Goal: Complete application form

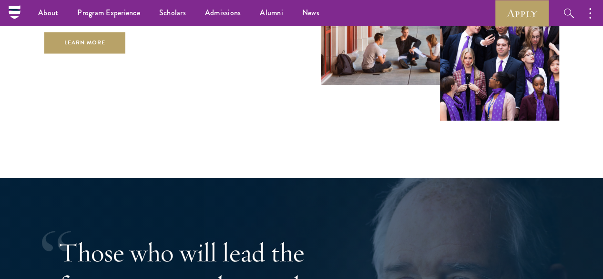
scroll to position [1486, 0]
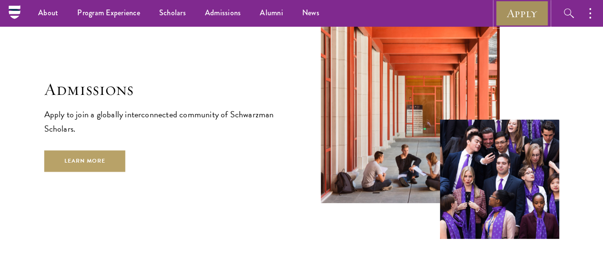
click at [521, 11] on link "Apply" at bounding box center [521, 13] width 53 height 26
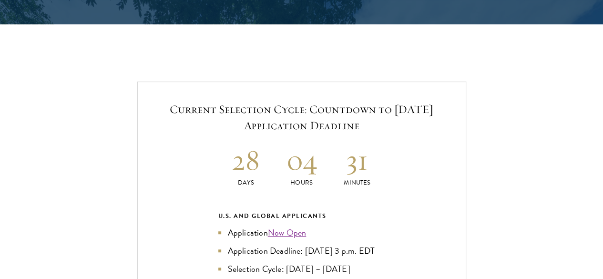
scroll to position [1958, 0]
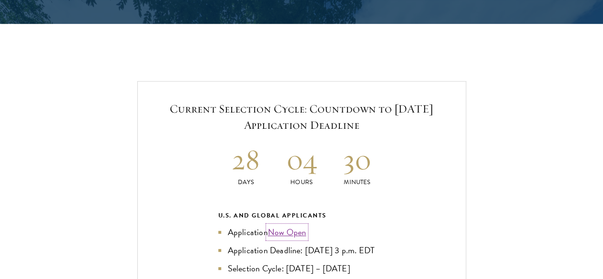
click at [289, 226] on link "Now Open" at bounding box center [287, 232] width 39 height 13
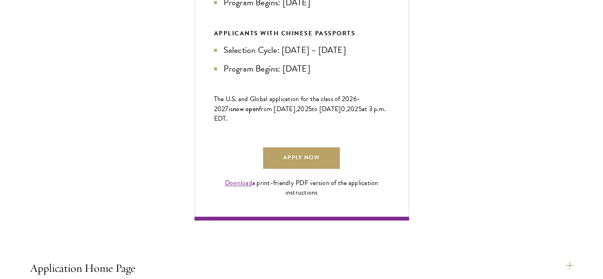
scroll to position [579, 0]
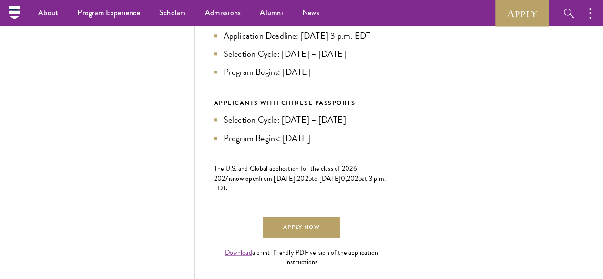
scroll to position [504, 0]
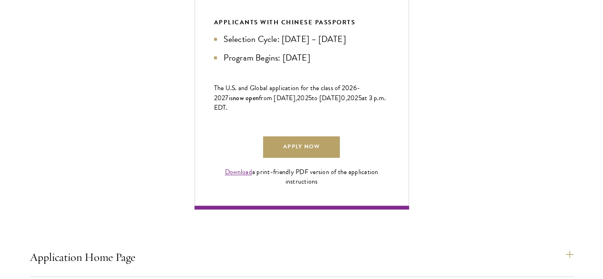
scroll to position [590, 0]
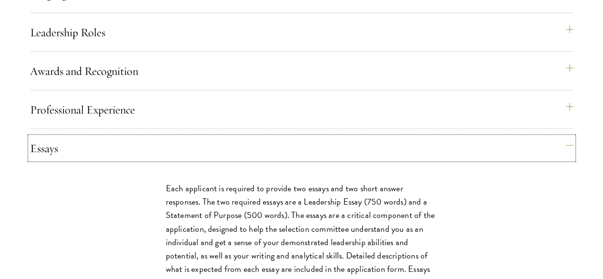
scroll to position [1031, 0]
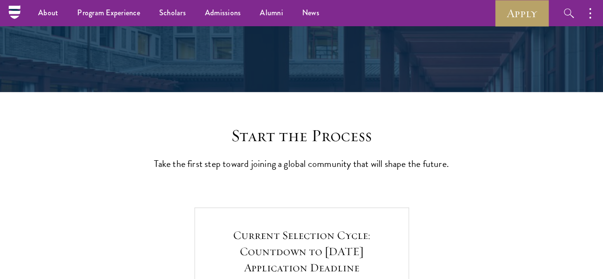
scroll to position [152, 0]
